Goal: Information Seeking & Learning: Find specific fact

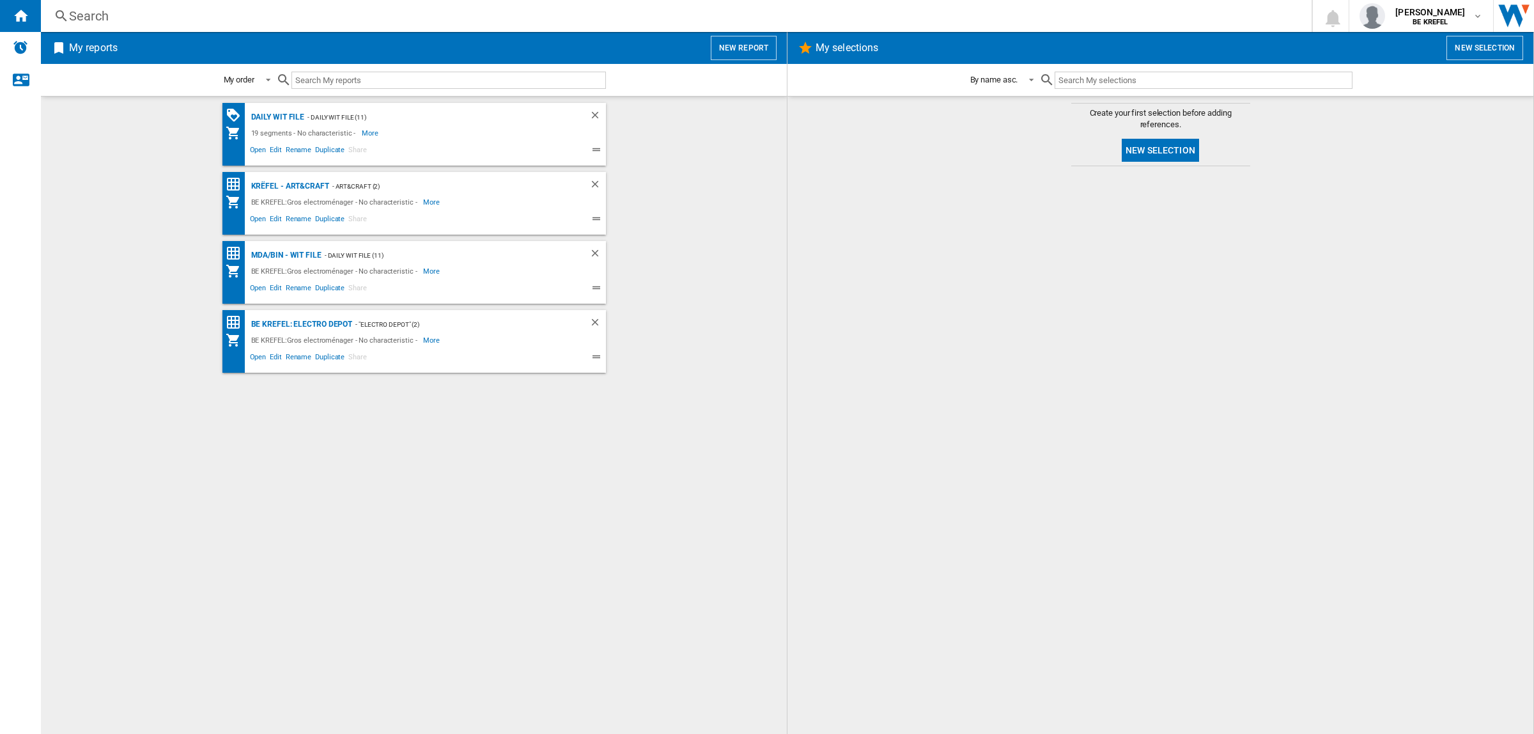
click at [460, 16] on div "Search" at bounding box center [674, 16] width 1210 height 18
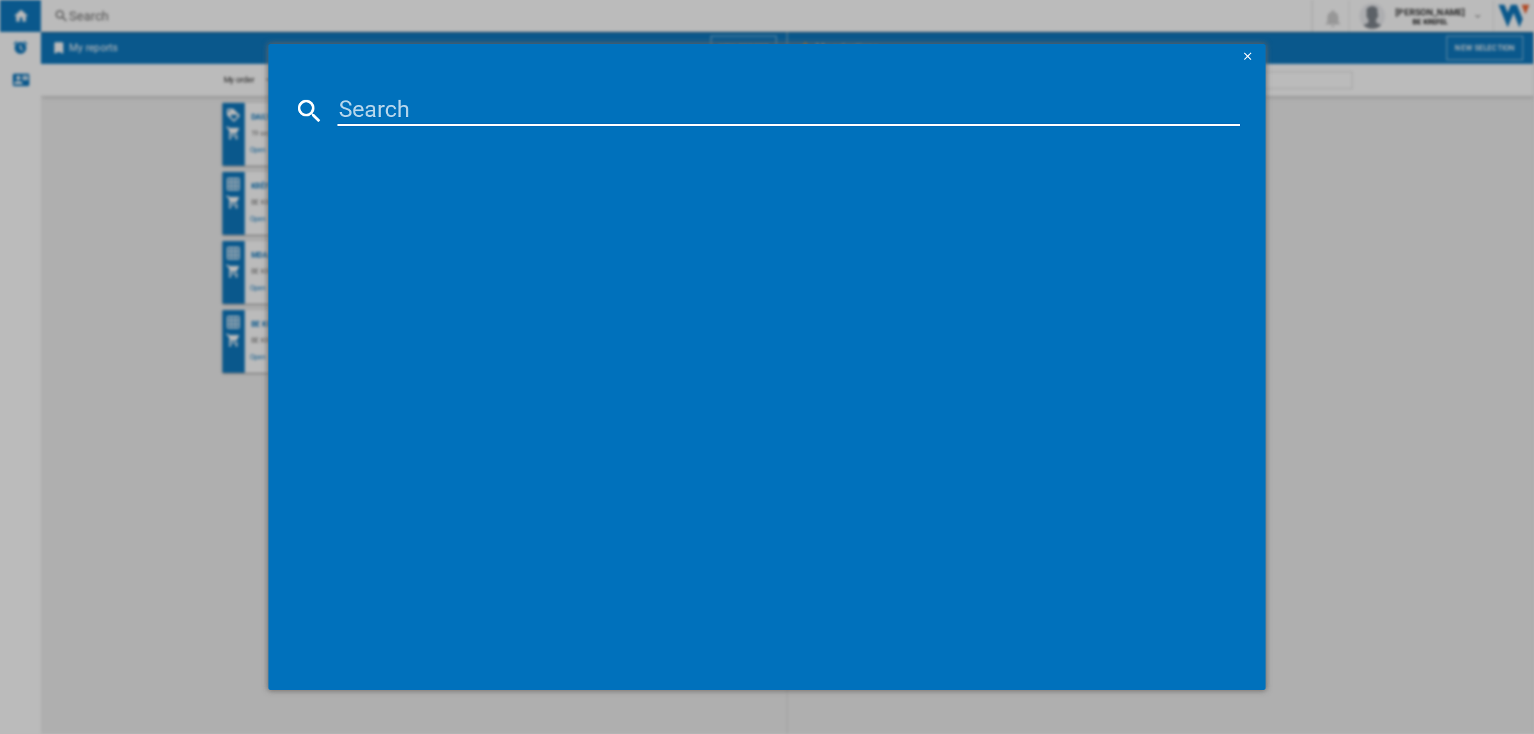
click at [497, 115] on input at bounding box center [789, 110] width 903 height 31
paste input "32002752"
type input "32002752"
